Goal: Use online tool/utility: Utilize a website feature to perform a specific function

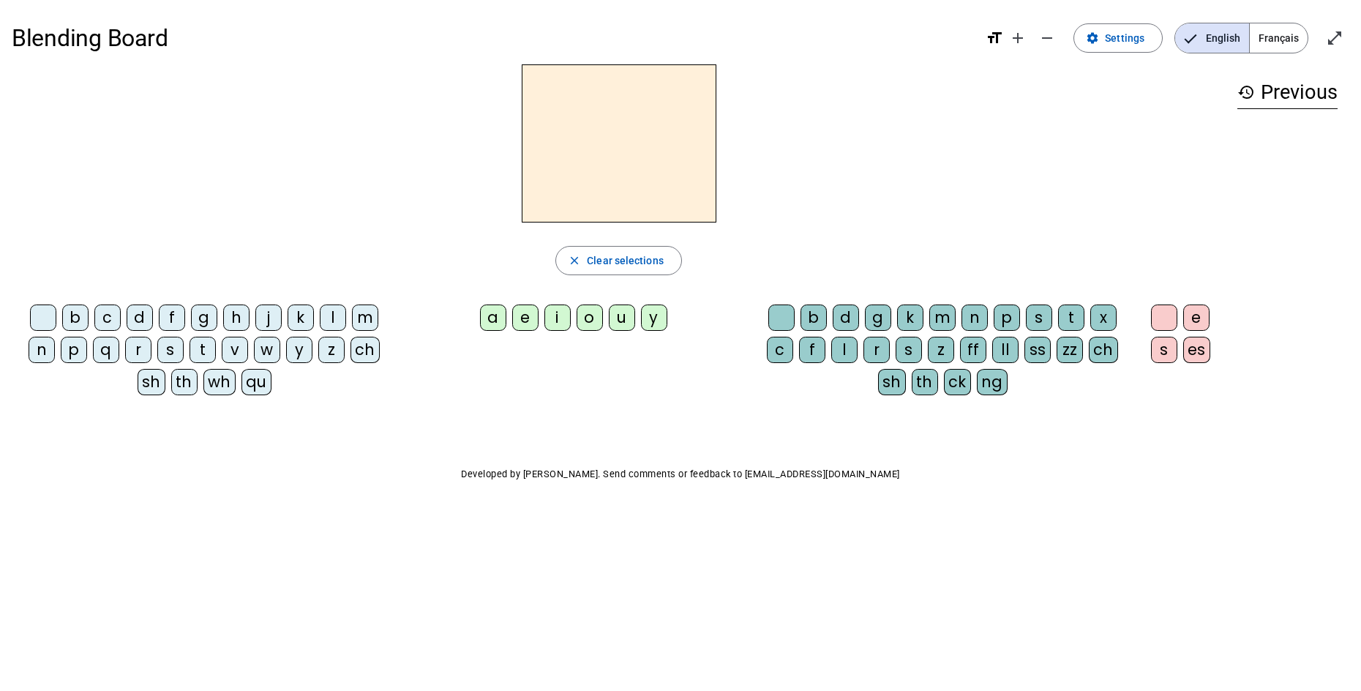
click at [845, 318] on div "d" at bounding box center [846, 317] width 26 height 26
click at [825, 322] on div "b" at bounding box center [813, 317] width 26 height 26
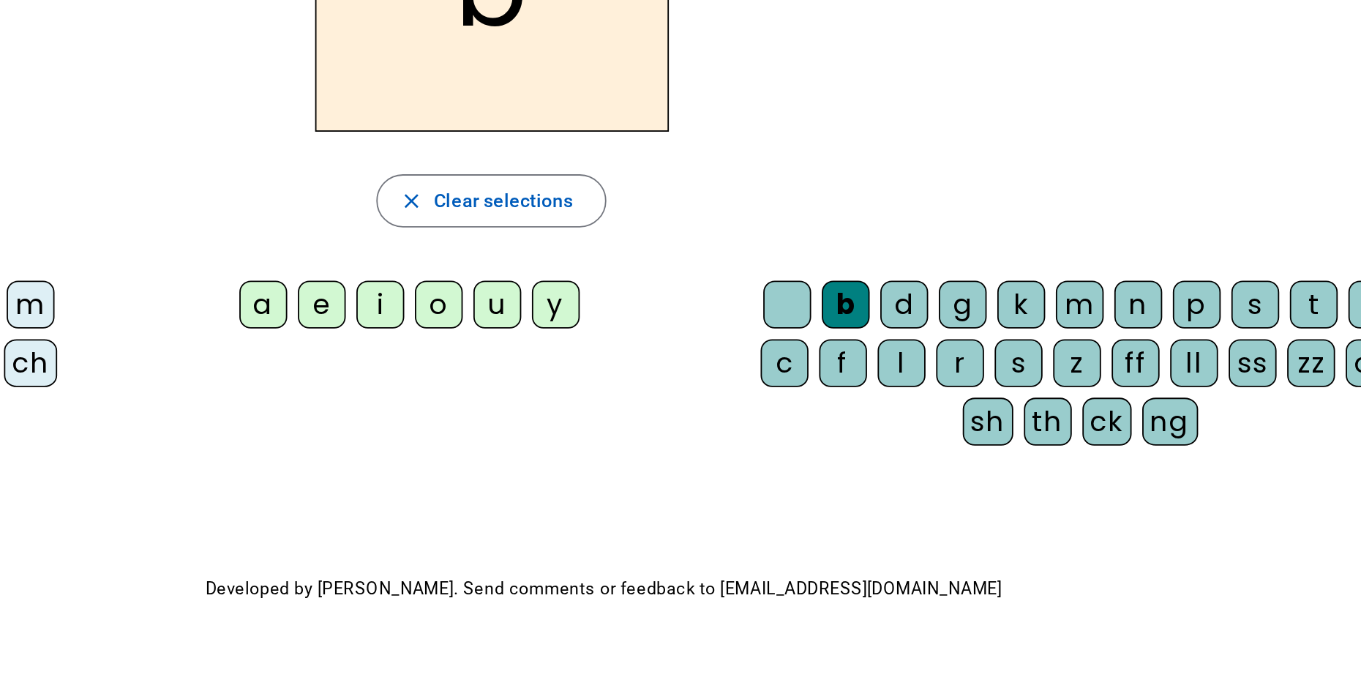
click at [847, 314] on div "d" at bounding box center [846, 317] width 26 height 26
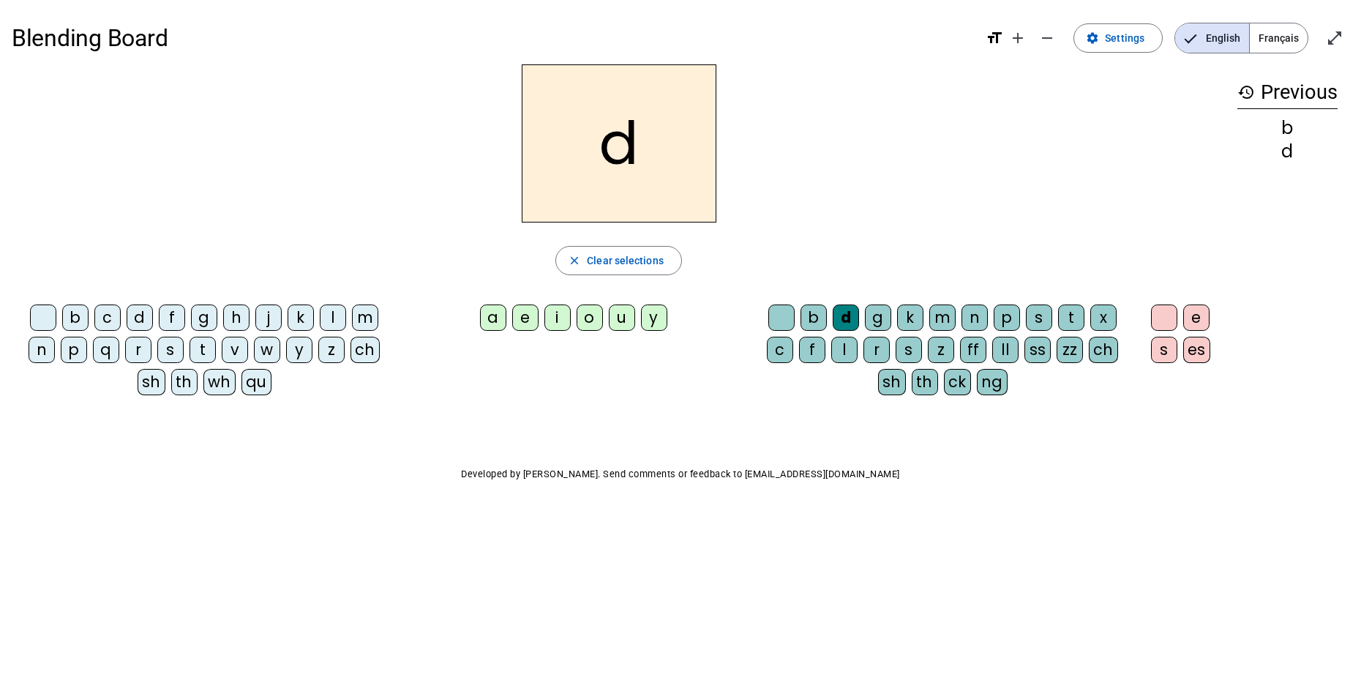
click at [663, 322] on div "y" at bounding box center [654, 317] width 26 height 26
click at [631, 319] on div "u" at bounding box center [622, 317] width 26 height 26
click at [593, 314] on div "o" at bounding box center [589, 317] width 26 height 26
click at [557, 315] on div "i" at bounding box center [557, 317] width 26 height 26
click at [522, 309] on div "e" at bounding box center [525, 317] width 26 height 26
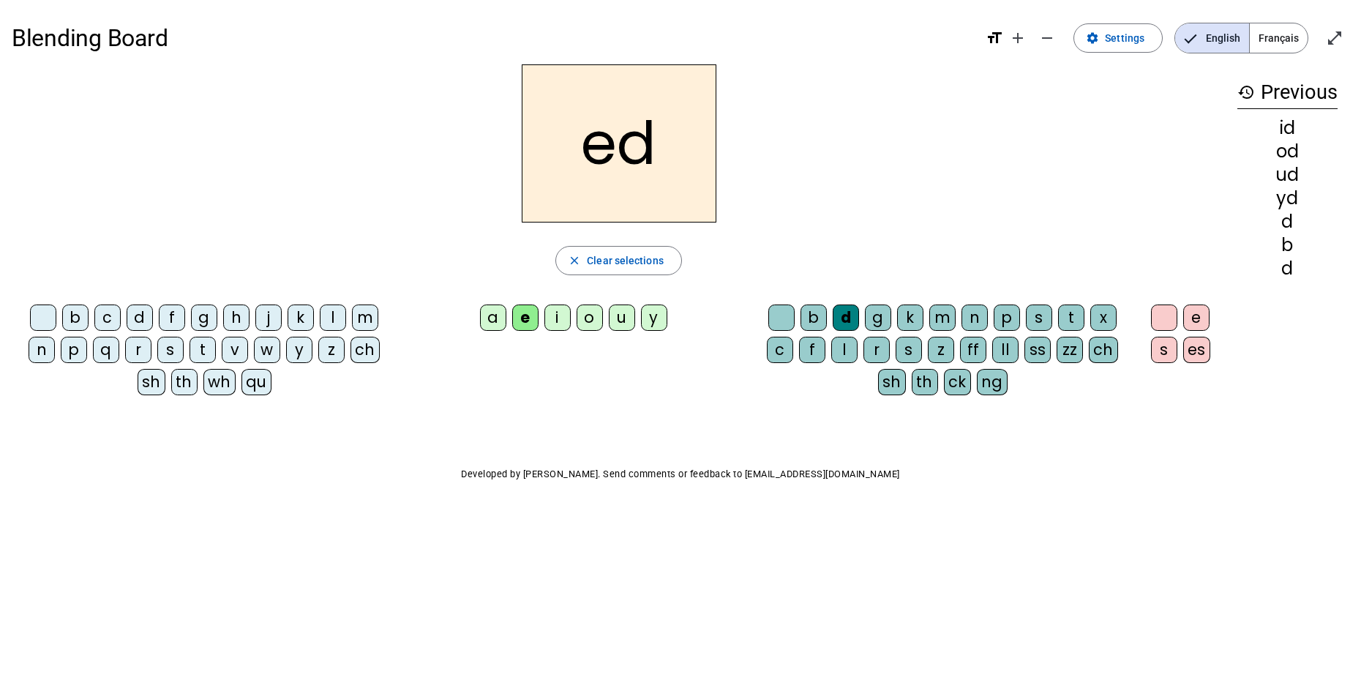
click at [615, 309] on div "u" at bounding box center [622, 317] width 26 height 26
click at [620, 318] on div "u" at bounding box center [622, 317] width 26 height 26
click at [667, 184] on h2 "ud" at bounding box center [619, 143] width 195 height 158
click at [1071, 317] on div "t" at bounding box center [1071, 317] width 26 height 26
click at [1100, 346] on div "ch" at bounding box center [1103, 350] width 29 height 26
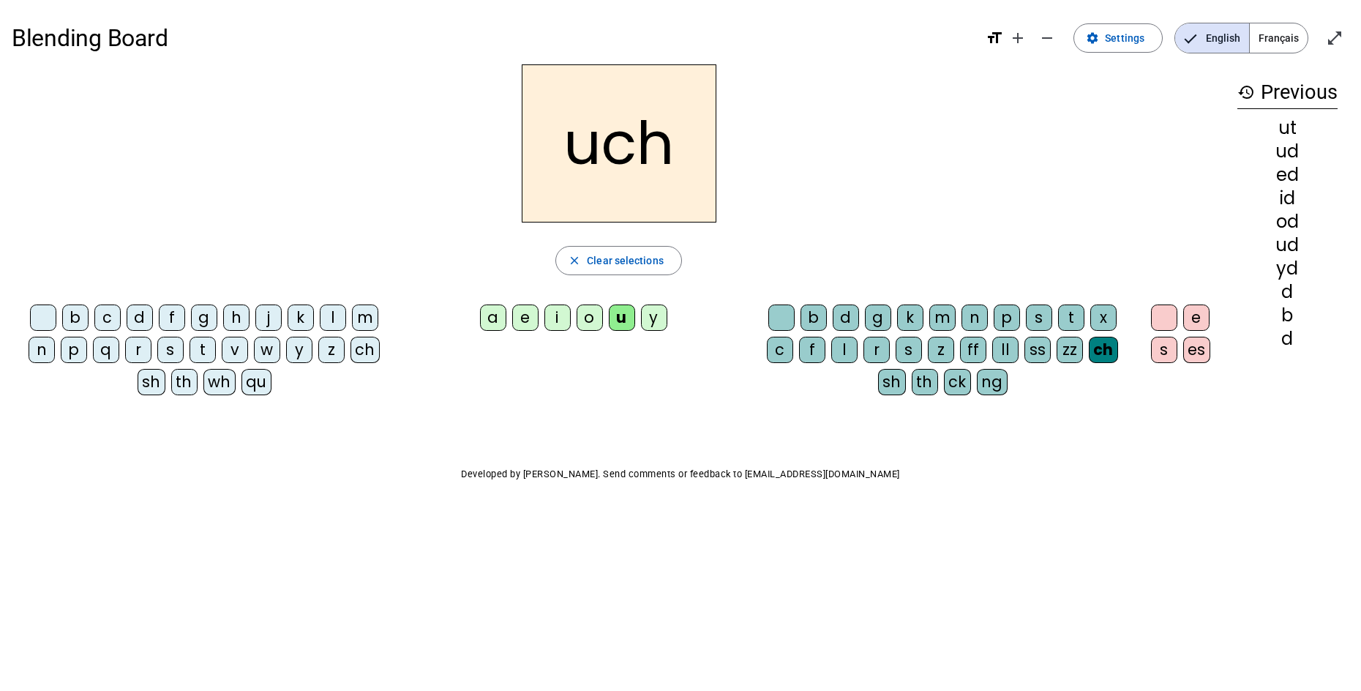
click at [1094, 358] on div "ch" at bounding box center [1103, 350] width 29 height 26
click at [1097, 358] on div "ch" at bounding box center [1103, 350] width 29 height 26
